Goal: Task Accomplishment & Management: Complete application form

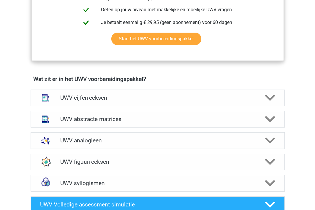
scroll to position [380, 0]
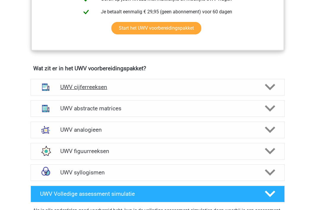
click at [270, 91] on polygon at bounding box center [270, 87] width 10 height 7
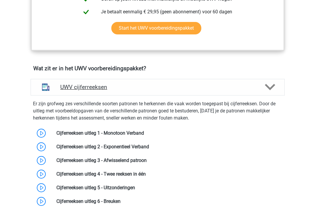
click at [270, 91] on polygon at bounding box center [270, 87] width 10 height 7
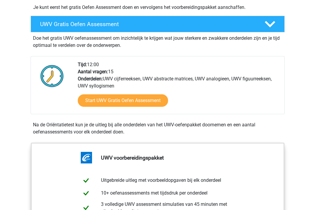
scroll to position [156, 0]
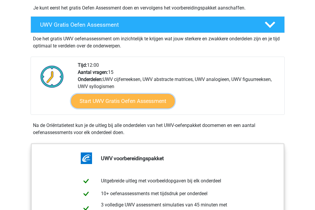
click at [137, 106] on link "Start UWV Gratis Oefen Assessment" at bounding box center [123, 101] width 104 height 14
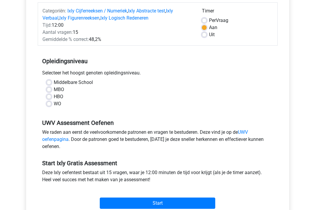
scroll to position [76, 0]
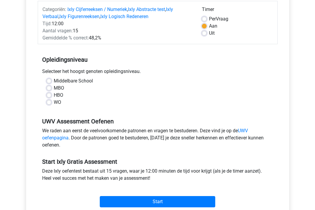
click at [54, 89] on label "MBO" at bounding box center [59, 88] width 10 height 7
click at [50, 89] on input "MBO" at bounding box center [49, 88] width 5 height 6
radio input "true"
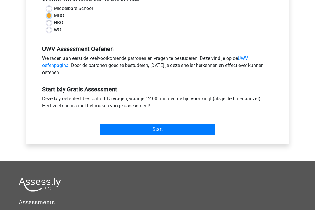
scroll to position [159, 0]
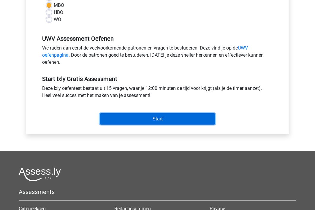
click at [160, 119] on input "Start" at bounding box center [158, 118] width 116 height 11
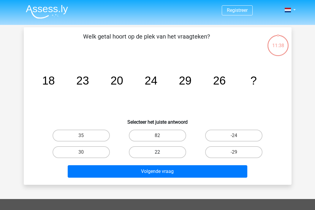
click at [163, 154] on label "22" at bounding box center [157, 152] width 57 height 12
click at [161, 154] on input "22" at bounding box center [159, 154] width 4 height 4
radio input "true"
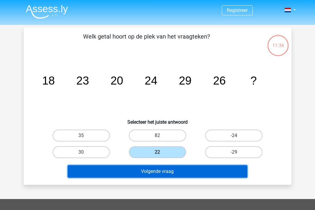
click at [161, 173] on button "Volgende vraag" at bounding box center [158, 171] width 180 height 12
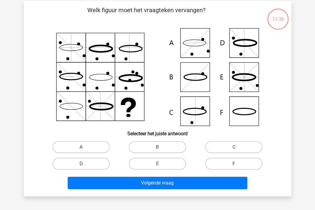
scroll to position [27, 0]
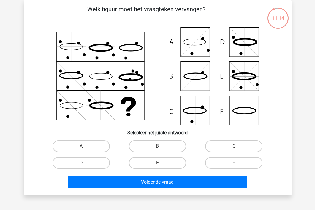
click at [191, 48] on icon at bounding box center [157, 76] width 239 height 98
click at [83, 149] on input "A" at bounding box center [83, 148] width 4 height 4
radio input "true"
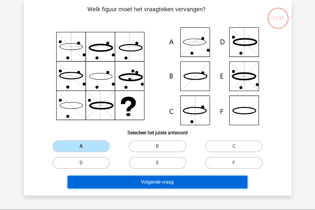
click at [145, 179] on button "Volgende vraag" at bounding box center [158, 182] width 180 height 12
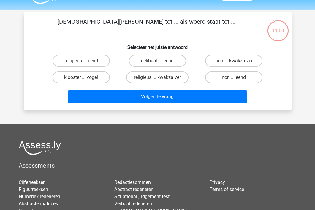
scroll to position [16, 0]
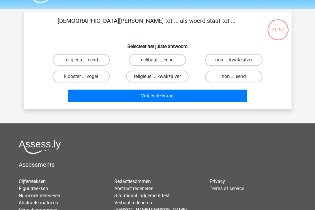
click at [159, 74] on label "religieus ... kwakzalver" at bounding box center [157, 77] width 62 height 12
click at [159, 77] on input "religieus ... kwakzalver" at bounding box center [159, 79] width 4 height 4
radio input "true"
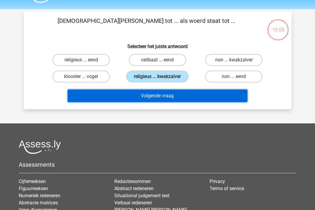
click at [165, 94] on button "Volgende vraag" at bounding box center [158, 96] width 180 height 12
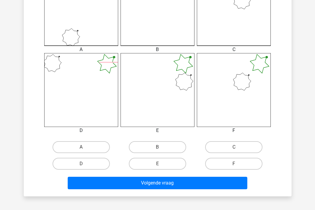
scroll to position [201, 0]
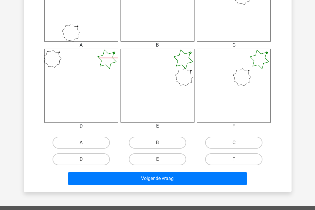
click at [236, 160] on input "F" at bounding box center [236, 162] width 4 height 4
radio input "true"
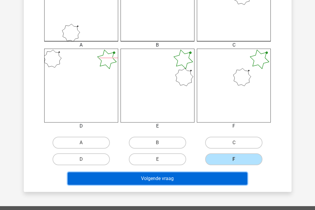
click at [171, 177] on button "Volgende vraag" at bounding box center [158, 179] width 180 height 12
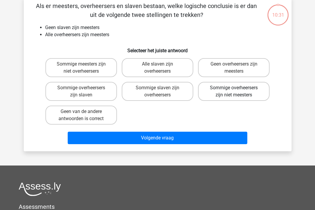
scroll to position [27, 0]
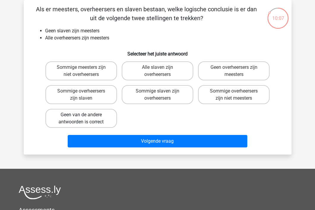
click at [102, 120] on label "Geen van de andere antwoorden is correct" at bounding box center [81, 118] width 72 height 19
click at [85, 119] on input "Geen van de andere antwoorden is correct" at bounding box center [83, 117] width 4 height 4
radio input "true"
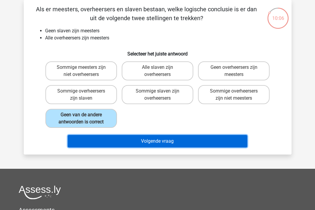
click at [157, 138] on button "Volgende vraag" at bounding box center [158, 141] width 180 height 12
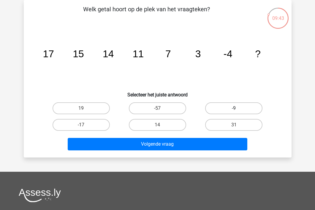
click at [223, 108] on label "-9" at bounding box center [233, 108] width 57 height 12
click at [234, 108] on input "-9" at bounding box center [236, 110] width 4 height 4
radio input "true"
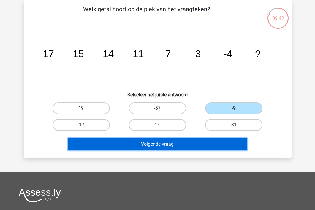
click at [164, 146] on button "Volgende vraag" at bounding box center [158, 144] width 180 height 12
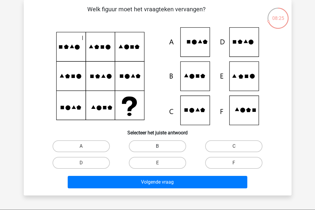
click at [165, 145] on label "B" at bounding box center [157, 147] width 57 height 12
click at [161, 146] on input "B" at bounding box center [159, 148] width 4 height 4
radio input "true"
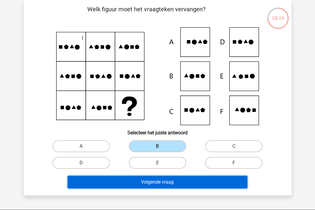
click at [157, 182] on button "Volgende vraag" at bounding box center [158, 182] width 180 height 12
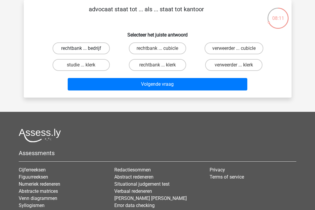
click at [88, 48] on label "rechtbank ... bedrijf" at bounding box center [81, 48] width 57 height 12
click at [85, 48] on input "rechtbank ... bedrijf" at bounding box center [83, 50] width 4 height 4
radio input "true"
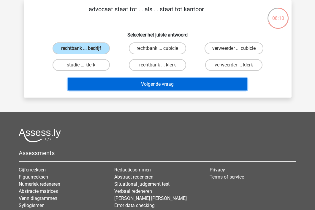
click at [160, 86] on button "Volgende vraag" at bounding box center [158, 84] width 180 height 12
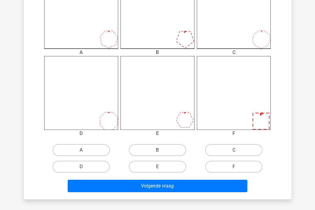
scroll to position [212, 0]
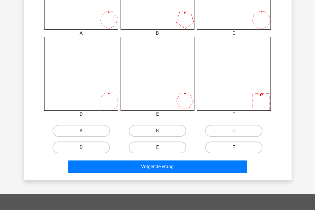
click at [236, 150] on input "F" at bounding box center [236, 150] width 4 height 4
radio input "true"
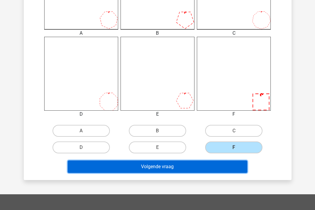
click at [178, 168] on button "Volgende vraag" at bounding box center [158, 167] width 180 height 12
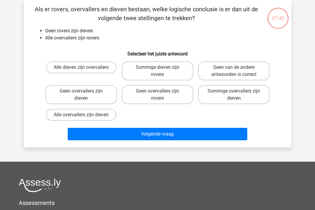
scroll to position [27, 0]
click at [95, 70] on label "Alle dieven zijn overvallers" at bounding box center [81, 67] width 70 height 12
click at [85, 70] on input "Alle dieven zijn overvallers" at bounding box center [83, 69] width 4 height 4
radio input "true"
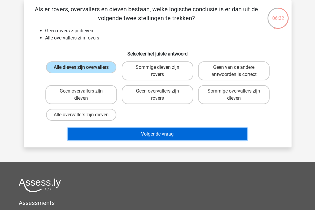
click at [162, 135] on button "Volgende vraag" at bounding box center [158, 134] width 180 height 12
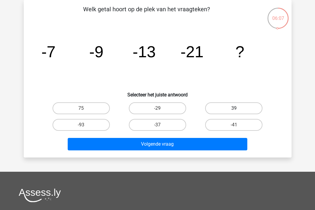
click at [227, 108] on label "39" at bounding box center [233, 108] width 57 height 12
click at [234, 108] on input "39" at bounding box center [236, 110] width 4 height 4
radio input "true"
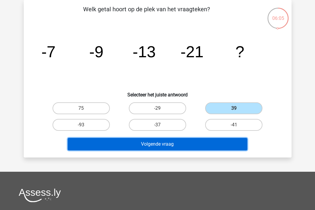
click at [168, 145] on button "Volgende vraag" at bounding box center [158, 144] width 180 height 12
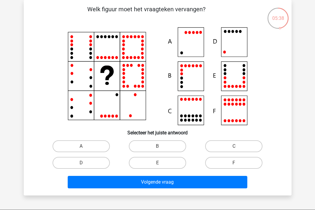
click at [227, 48] on icon at bounding box center [157, 76] width 239 height 98
click at [98, 162] on label "D" at bounding box center [81, 163] width 57 height 12
click at [85, 163] on input "D" at bounding box center [83, 165] width 4 height 4
radio input "true"
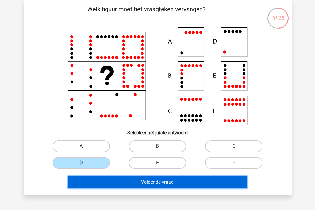
click at [155, 184] on button "Volgende vraag" at bounding box center [158, 182] width 180 height 12
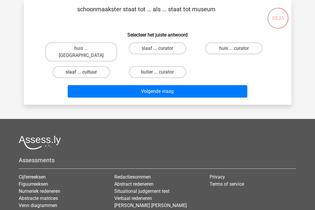
click at [92, 66] on label "slaaf ... cultuur" at bounding box center [81, 72] width 57 height 12
click at [85, 72] on input "slaaf ... cultuur" at bounding box center [83, 74] width 4 height 4
radio input "true"
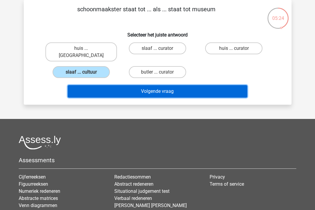
click at [152, 85] on button "Volgende vraag" at bounding box center [158, 91] width 180 height 12
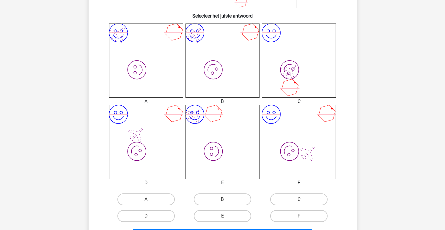
scroll to position [147, 0]
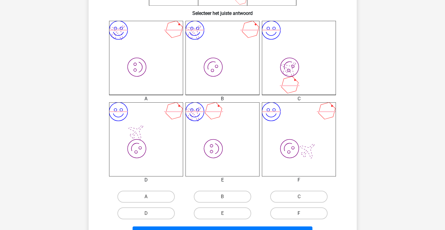
click at [302, 210] on label "F" at bounding box center [298, 213] width 57 height 12
click at [302, 210] on input "F" at bounding box center [301, 215] width 4 height 4
radio input "true"
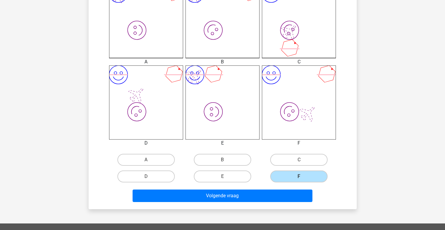
scroll to position [199, 0]
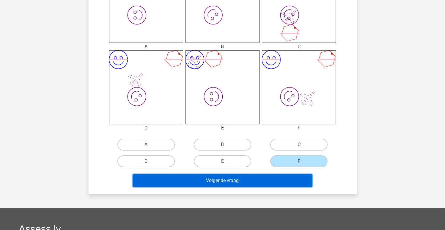
click at [233, 184] on button "Volgende vraag" at bounding box center [222, 180] width 180 height 12
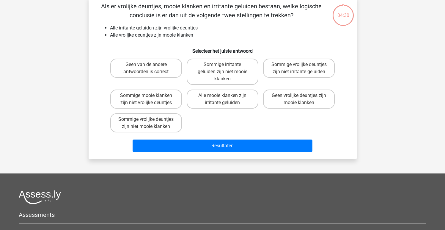
scroll to position [27, 0]
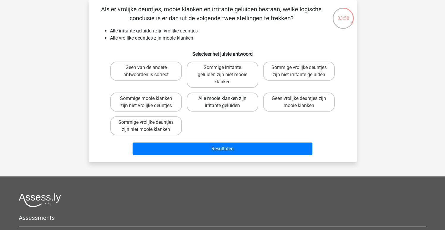
click at [220, 99] on label "Alle mooie klanken zijn irritante geluiden" at bounding box center [223, 101] width 72 height 19
click at [222, 99] on input "Alle mooie klanken zijn irritante geluiden" at bounding box center [224, 100] width 4 height 4
radio input "true"
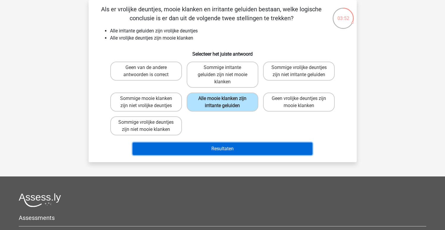
click at [228, 149] on button "Resultaten" at bounding box center [222, 148] width 180 height 12
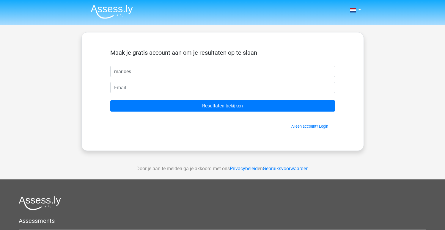
type input "marloes"
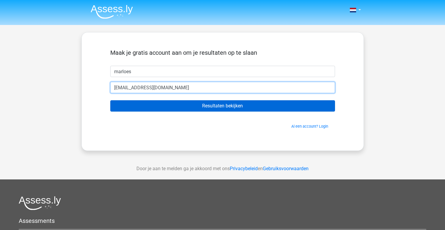
type input "[EMAIL_ADDRESS][DOMAIN_NAME]"
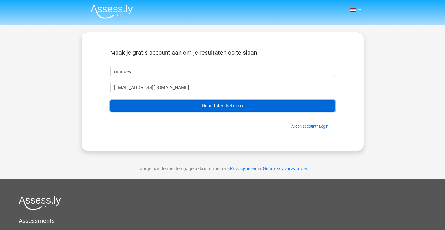
click at [225, 105] on input "Resultaten bekijken" at bounding box center [222, 105] width 225 height 11
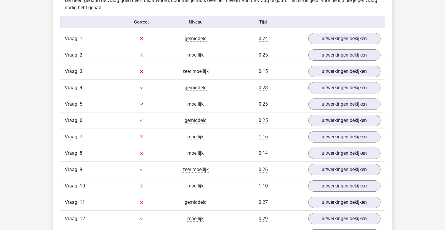
scroll to position [668, 0]
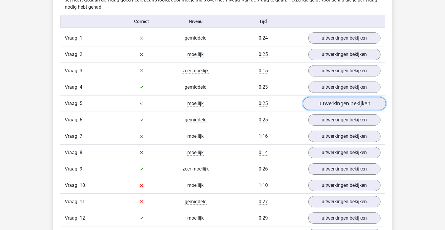
click at [340, 102] on link "uitwerkingen bekijken" at bounding box center [343, 103] width 83 height 13
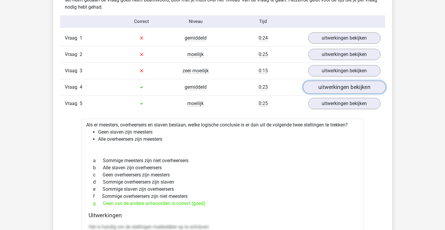
click at [332, 85] on link "uitwerkingen bekijken" at bounding box center [343, 87] width 83 height 13
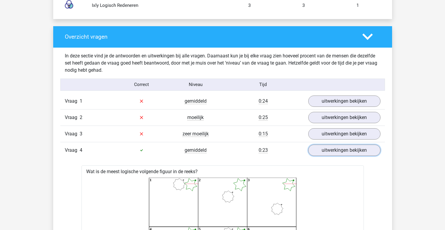
scroll to position [618, 0]
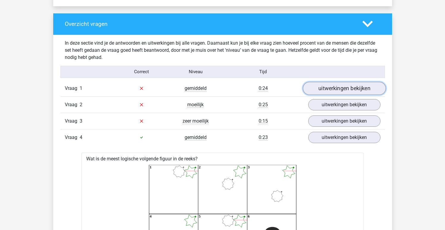
click at [339, 92] on link "uitwerkingen bekijken" at bounding box center [343, 88] width 83 height 13
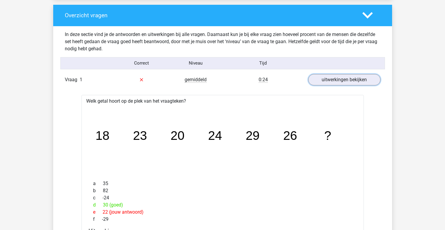
scroll to position [626, 0]
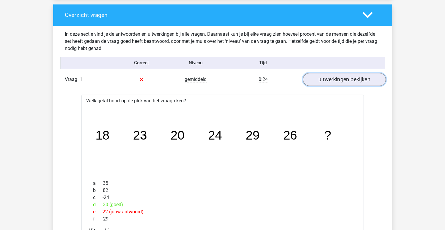
click at [327, 81] on link "uitwerkingen bekijken" at bounding box center [343, 79] width 83 height 13
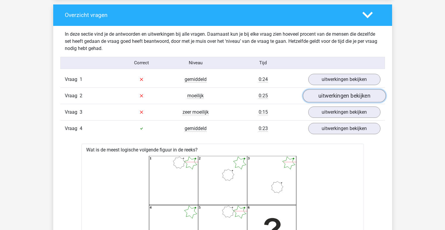
click at [334, 95] on link "uitwerkingen bekijken" at bounding box center [343, 95] width 83 height 13
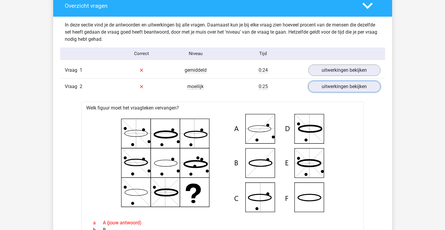
scroll to position [631, 0]
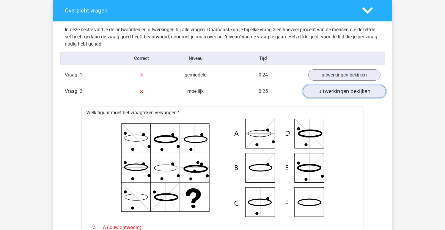
click at [338, 94] on link "uitwerkingen bekijken" at bounding box center [343, 91] width 83 height 13
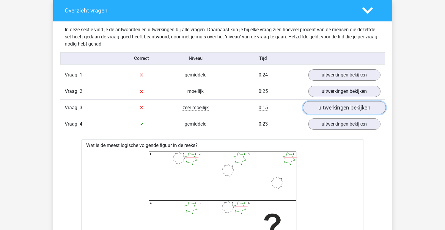
click at [337, 105] on link "uitwerkingen bekijken" at bounding box center [343, 107] width 83 height 13
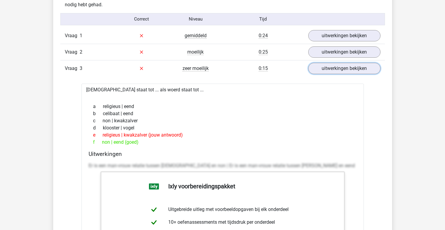
scroll to position [654, 0]
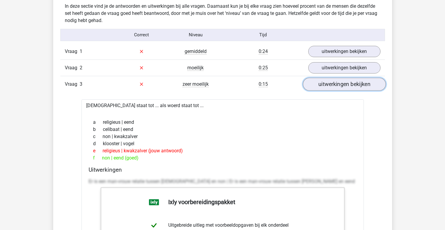
click at [338, 87] on link "uitwerkingen bekijken" at bounding box center [343, 84] width 83 height 13
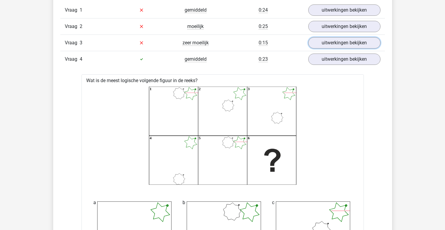
scroll to position [688, 0]
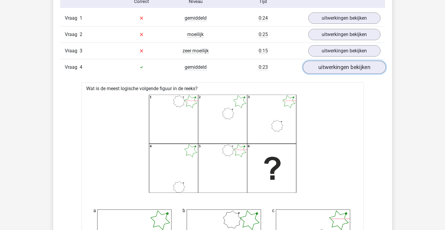
click at [336, 70] on link "uitwerkingen bekijken" at bounding box center [343, 67] width 83 height 13
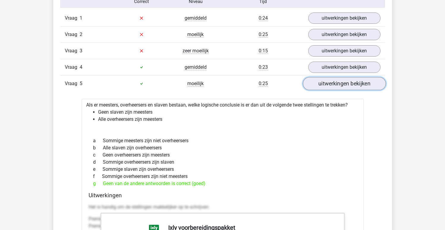
click at [334, 86] on link "uitwerkingen bekijken" at bounding box center [343, 83] width 83 height 13
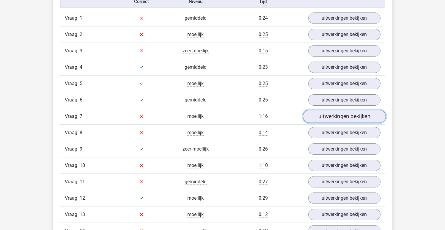
click at [336, 117] on link "uitwerkingen bekijken" at bounding box center [343, 116] width 83 height 13
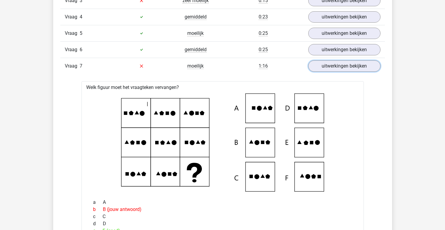
scroll to position [725, 0]
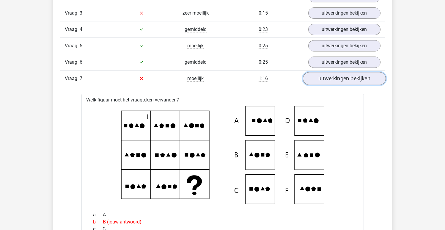
click at [337, 80] on link "uitwerkingen bekijken" at bounding box center [343, 78] width 83 height 13
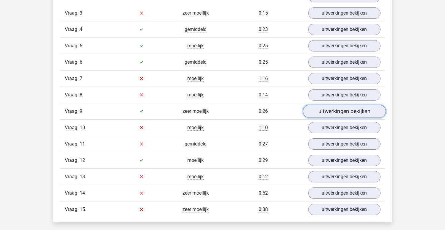
click at [336, 111] on link "uitwerkingen bekijken" at bounding box center [343, 111] width 83 height 13
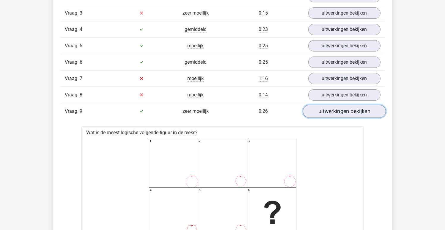
click at [337, 113] on link "uitwerkingen bekijken" at bounding box center [343, 111] width 83 height 13
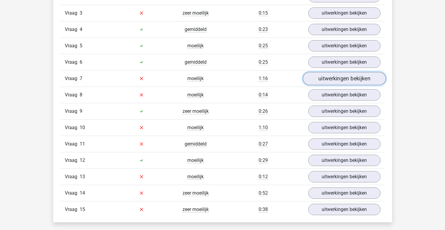
click at [340, 80] on link "uitwerkingen bekijken" at bounding box center [343, 78] width 83 height 13
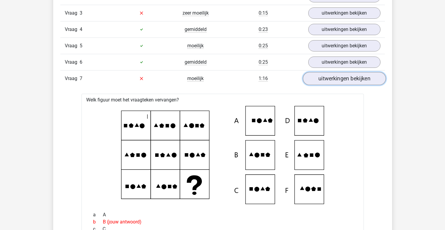
click at [340, 80] on link "uitwerkingen bekijken" at bounding box center [343, 78] width 83 height 13
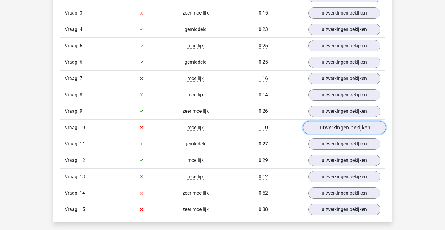
click at [340, 124] on link "uitwerkingen bekijken" at bounding box center [343, 127] width 83 height 13
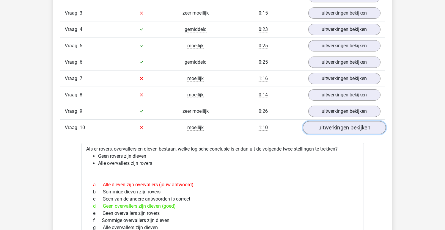
click at [340, 127] on link "uitwerkingen bekijken" at bounding box center [343, 127] width 83 height 13
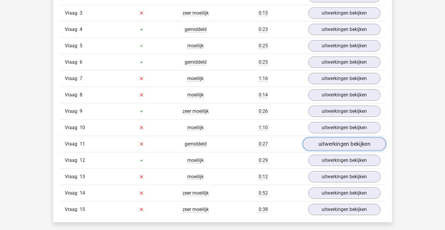
click at [339, 141] on link "uitwerkingen bekijken" at bounding box center [343, 143] width 83 height 13
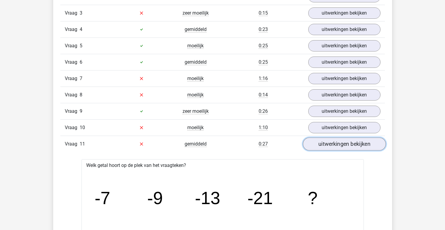
click at [339, 141] on link "uitwerkingen bekijken" at bounding box center [343, 143] width 83 height 13
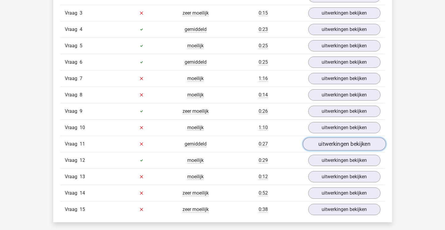
click at [339, 141] on link "uitwerkingen bekijken" at bounding box center [343, 143] width 83 height 13
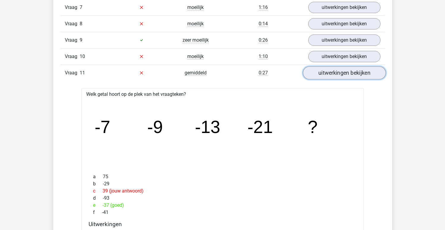
scroll to position [788, 0]
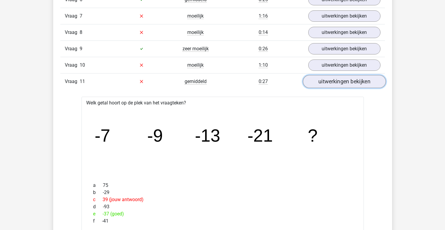
click at [340, 85] on link "uitwerkingen bekijken" at bounding box center [343, 81] width 83 height 13
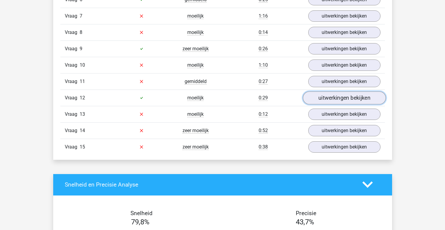
click at [336, 99] on link "uitwerkingen bekijken" at bounding box center [343, 97] width 83 height 13
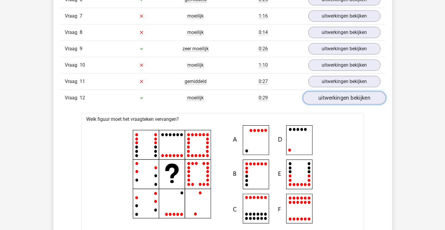
click at [336, 99] on link "uitwerkingen bekijken" at bounding box center [343, 97] width 83 height 13
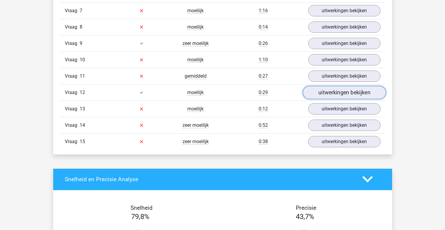
scroll to position [794, 0]
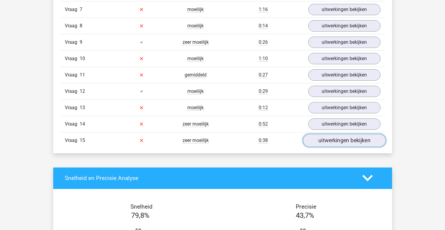
click at [333, 137] on link "uitwerkingen bekijken" at bounding box center [343, 140] width 83 height 13
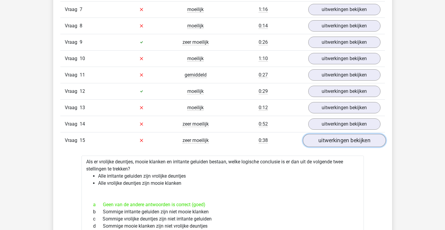
click at [332, 142] on link "uitwerkingen bekijken" at bounding box center [343, 140] width 83 height 13
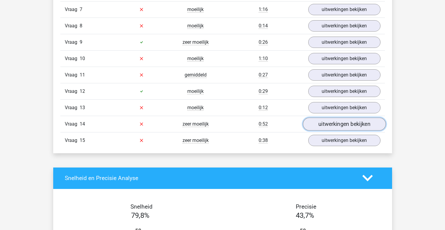
click at [339, 125] on link "uitwerkingen bekijken" at bounding box center [343, 123] width 83 height 13
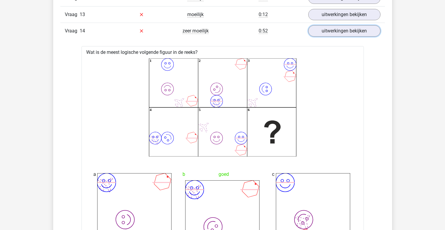
scroll to position [849, 0]
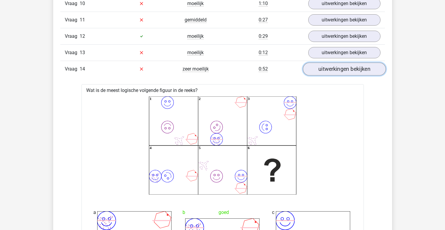
click at [336, 70] on link "uitwerkingen bekijken" at bounding box center [343, 68] width 83 height 13
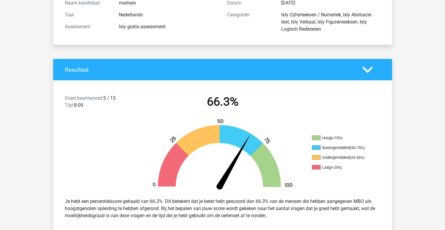
scroll to position [0, 0]
